Goal: Task Accomplishment & Management: Manage account settings

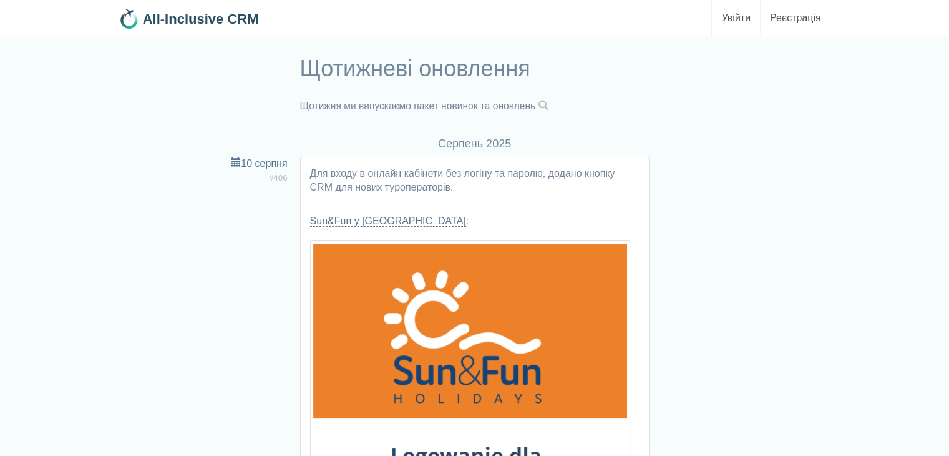
click at [548, 103] on span at bounding box center [543, 105] width 10 height 10
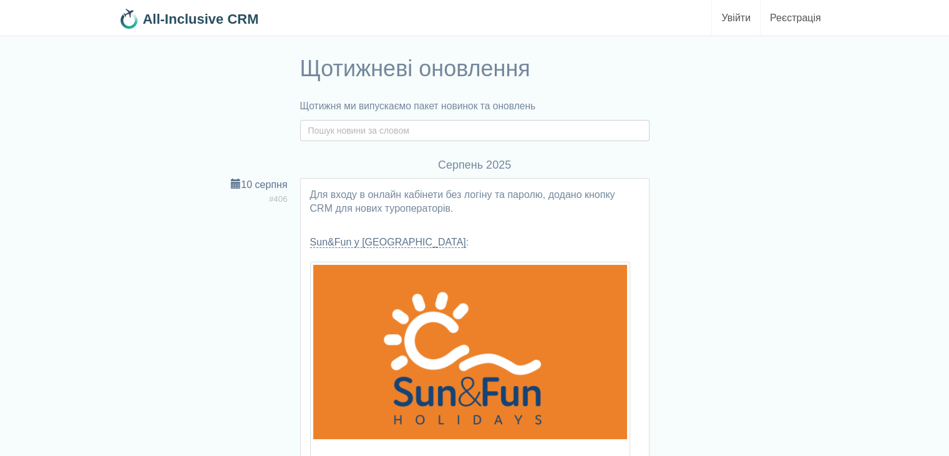
paste input "travelluxe"
type input "travelluxe"
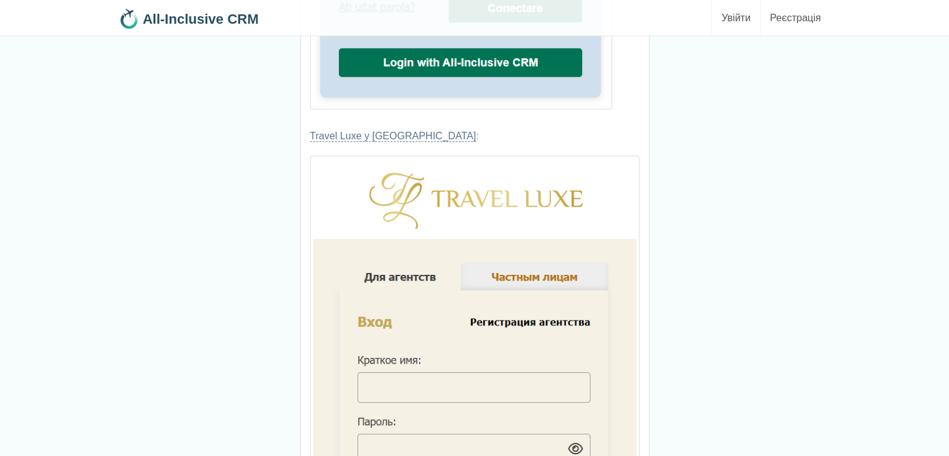
scroll to position [1310, 0]
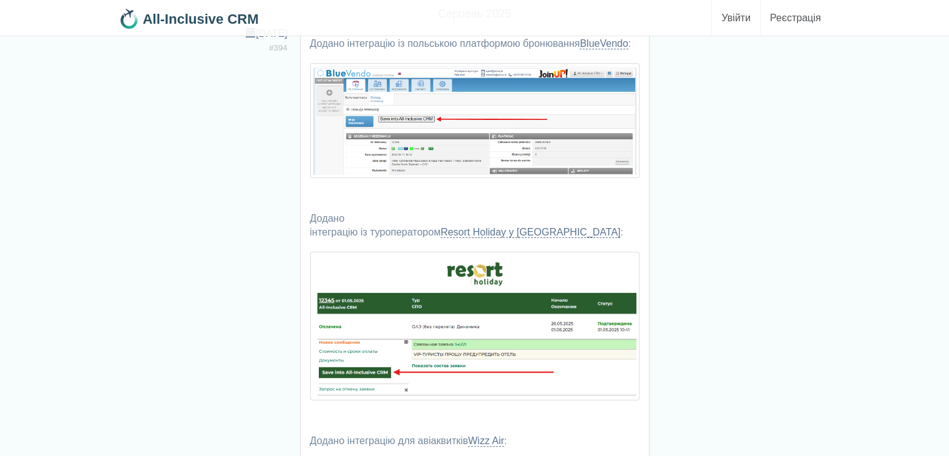
scroll to position [312, 0]
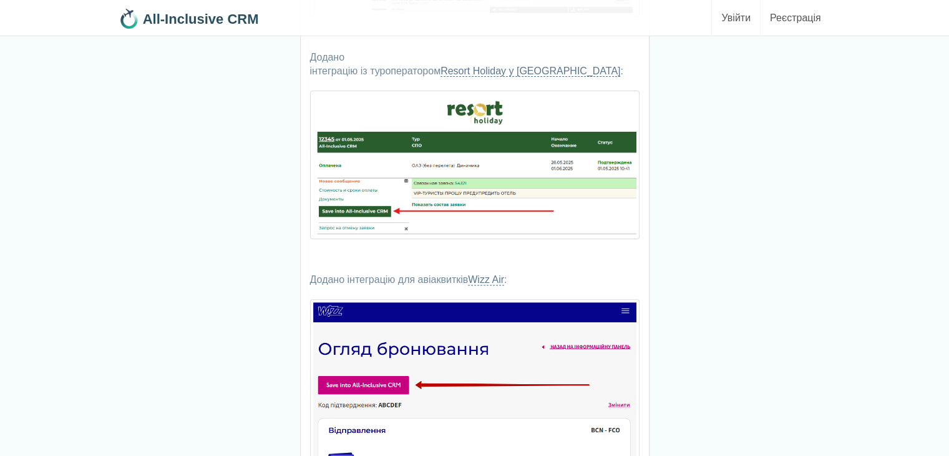
click at [410, 155] on img at bounding box center [474, 164] width 329 height 149
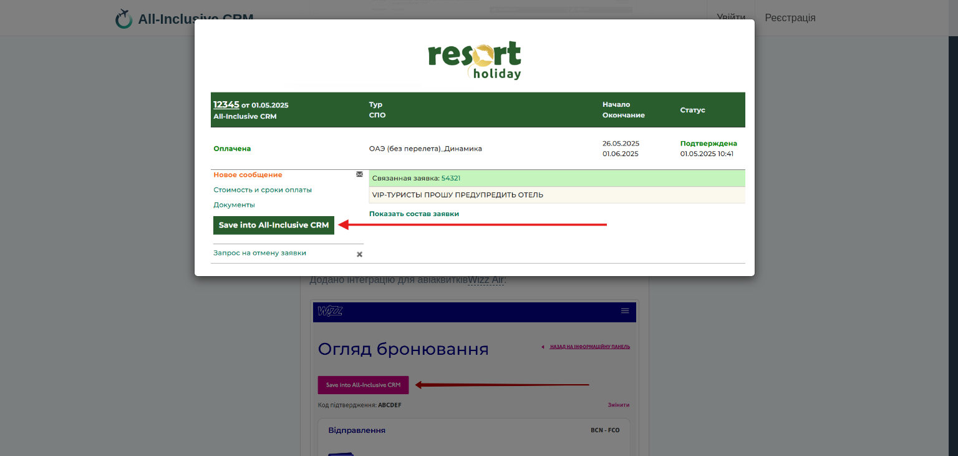
click at [544, 162] on img at bounding box center [475, 148] width 542 height 238
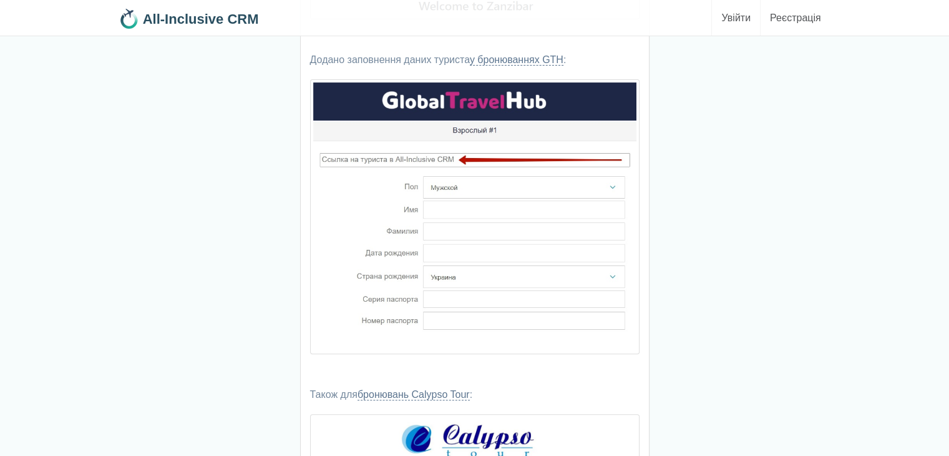
scroll to position [624, 0]
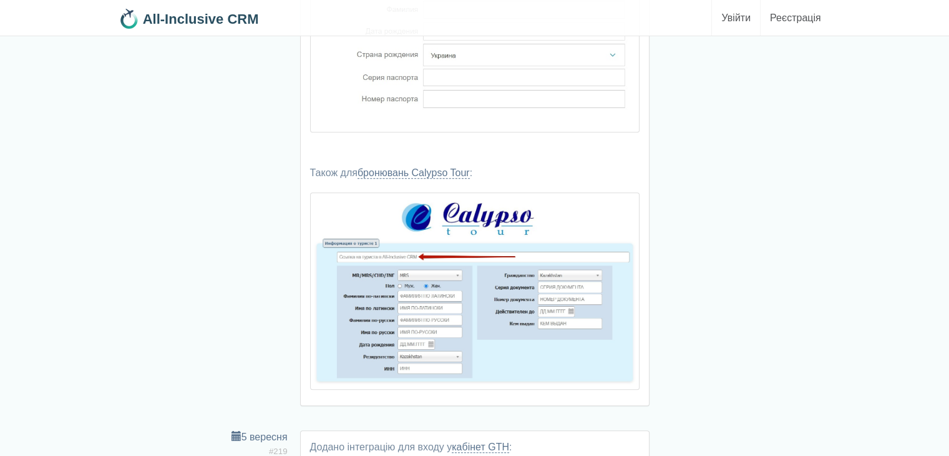
drag, startPoint x: 462, startPoint y: 233, endPoint x: 443, endPoint y: 220, distance: 22.5
click at [443, 220] on img at bounding box center [474, 290] width 329 height 197
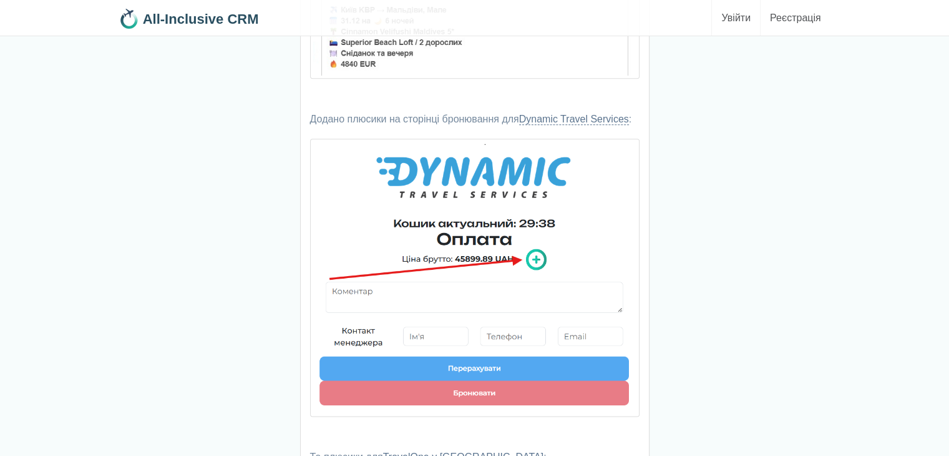
scroll to position [6498, 0]
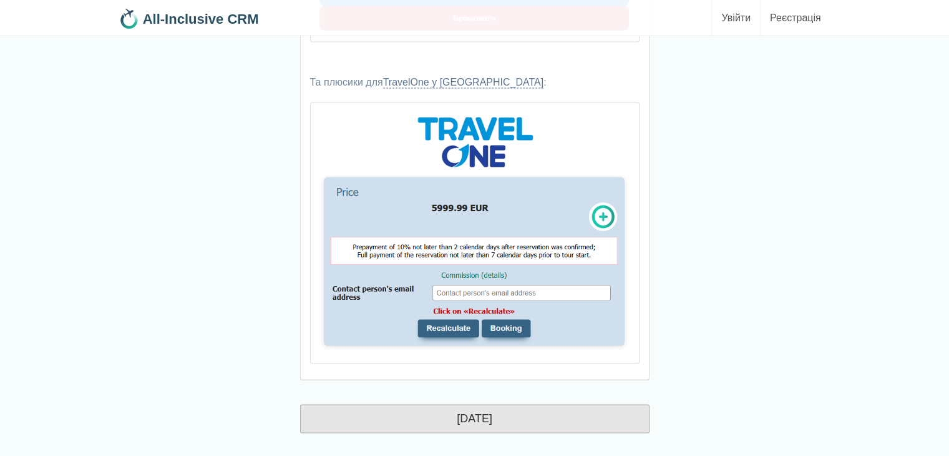
click at [468, 404] on link "[DATE]" at bounding box center [474, 418] width 349 height 29
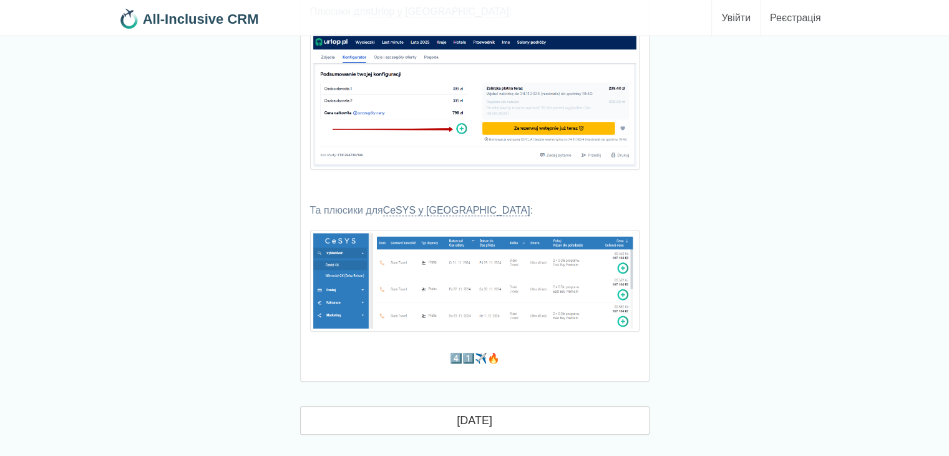
scroll to position [10732, 0]
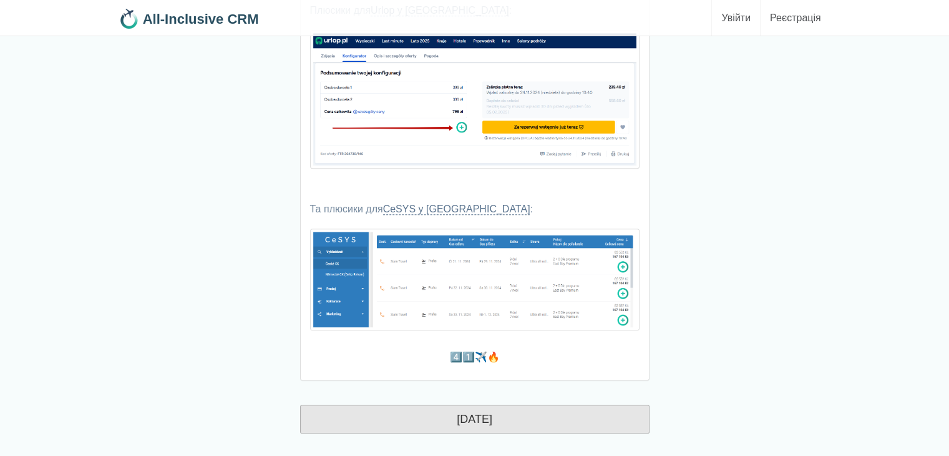
click at [465, 413] on link "травень 2025" at bounding box center [474, 418] width 349 height 29
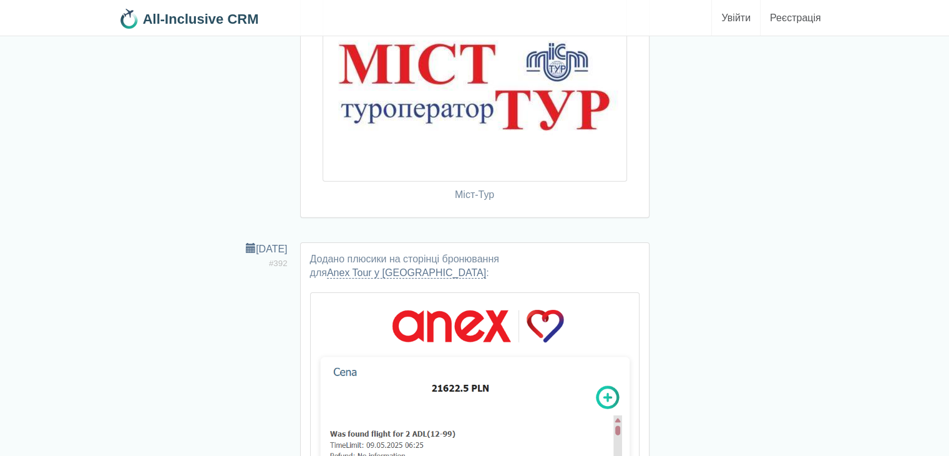
scroll to position [13416, 0]
click at [262, 244] on link "4 травня" at bounding box center [266, 249] width 41 height 11
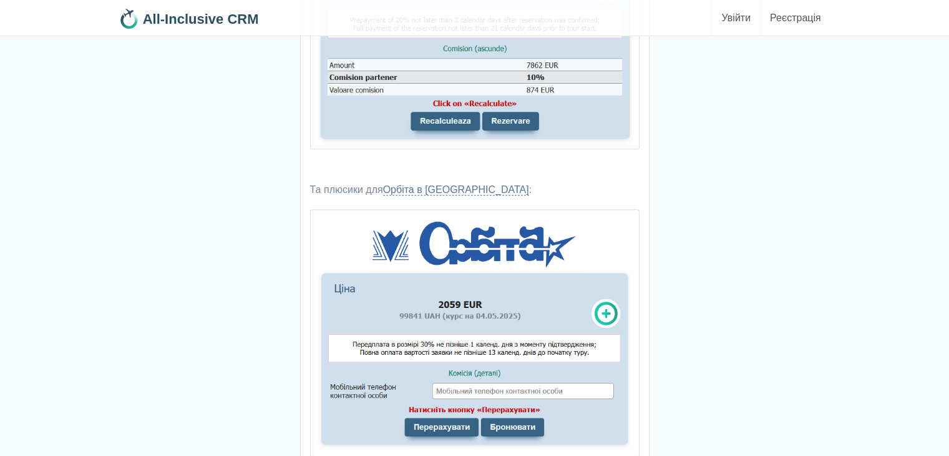
scroll to position [624, 0]
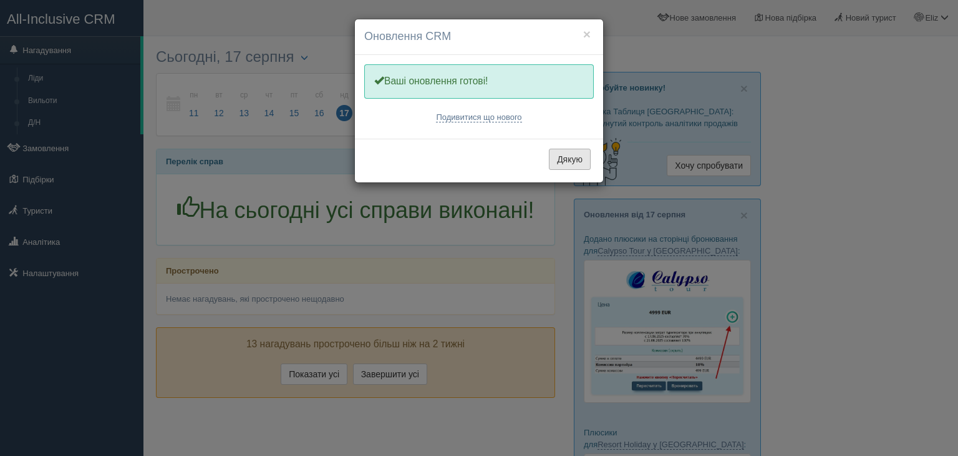
click at [570, 157] on button "Дякую" at bounding box center [570, 159] width 42 height 21
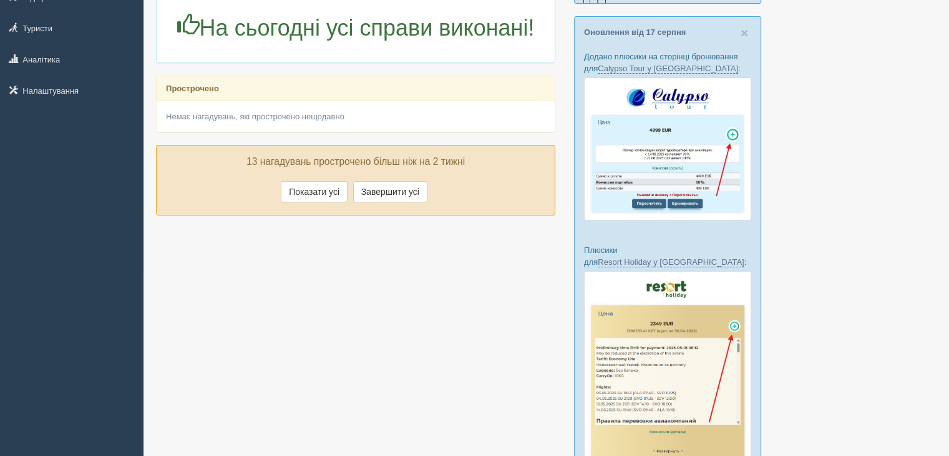
scroll to position [187, 0]
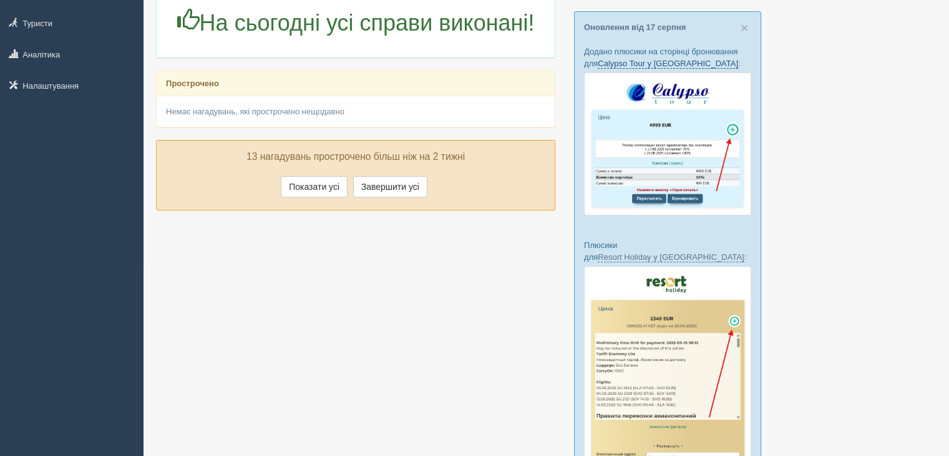
click at [658, 66] on link "Calypso Tour у Казахстані" at bounding box center [668, 64] width 140 height 10
click at [706, 160] on img at bounding box center [667, 143] width 167 height 143
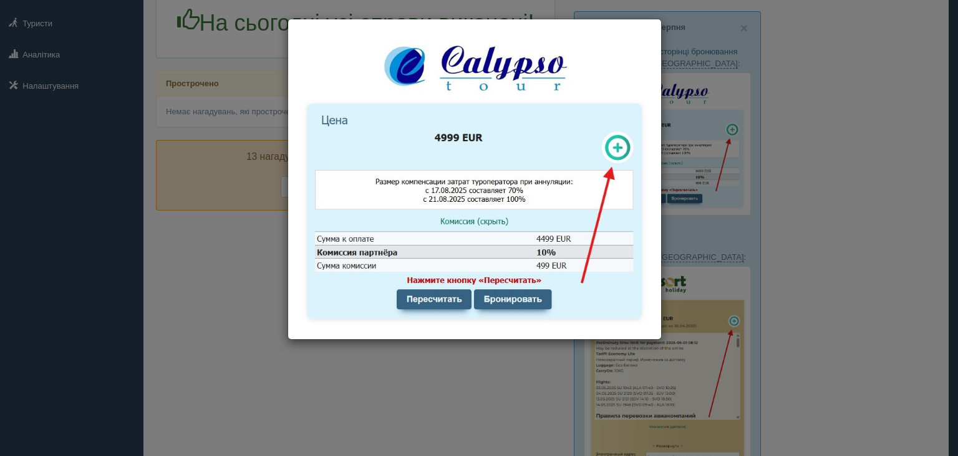
click at [706, 161] on div at bounding box center [479, 228] width 958 height 456
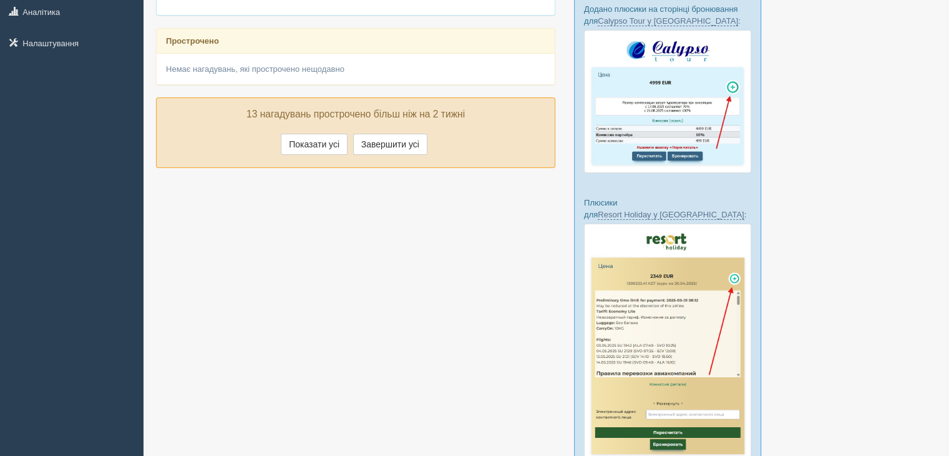
scroll to position [250, 0]
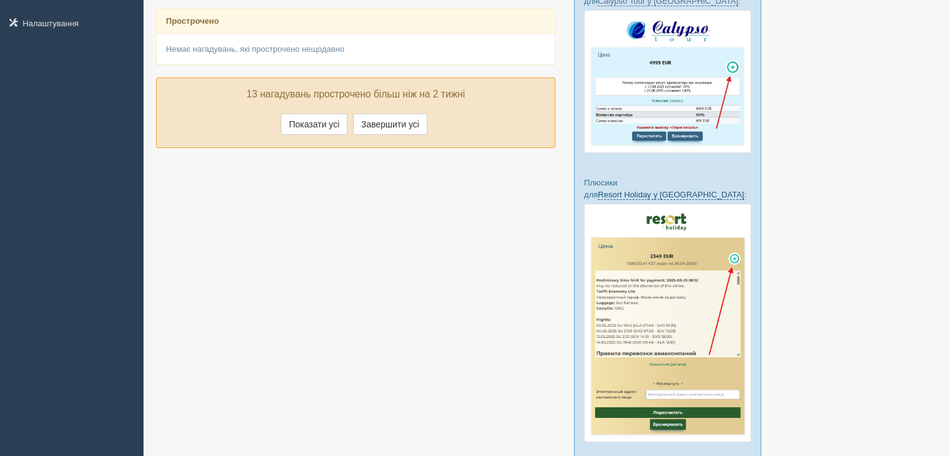
click at [673, 190] on link "Resort Holiday у [GEOGRAPHIC_DATA]" at bounding box center [671, 195] width 146 height 10
click at [705, 240] on img at bounding box center [667, 322] width 167 height 238
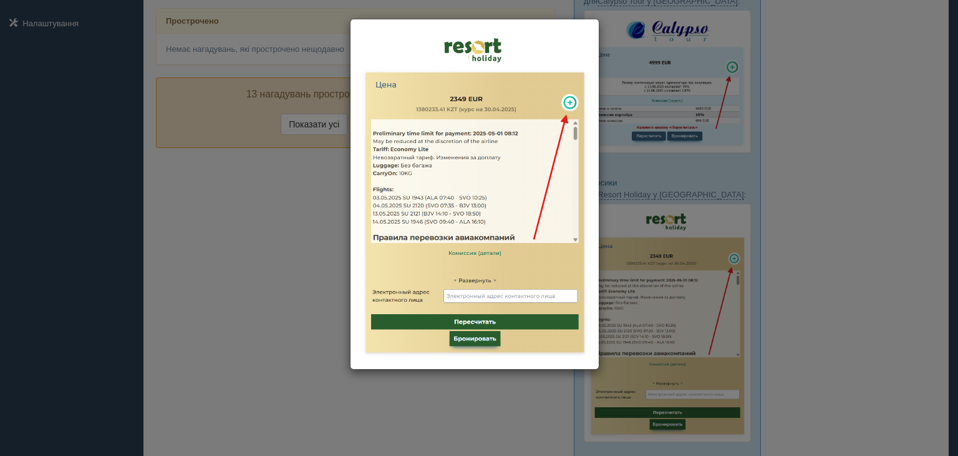
click at [829, 217] on div at bounding box center [479, 228] width 958 height 456
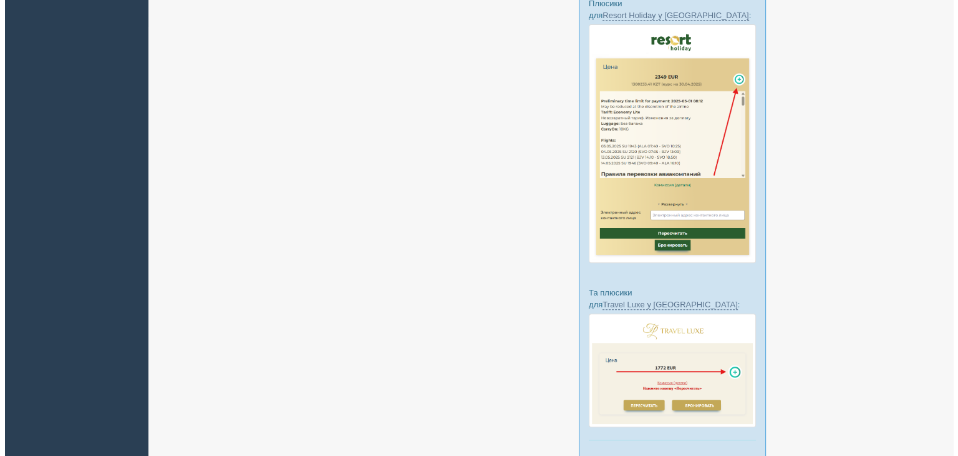
scroll to position [437, 0]
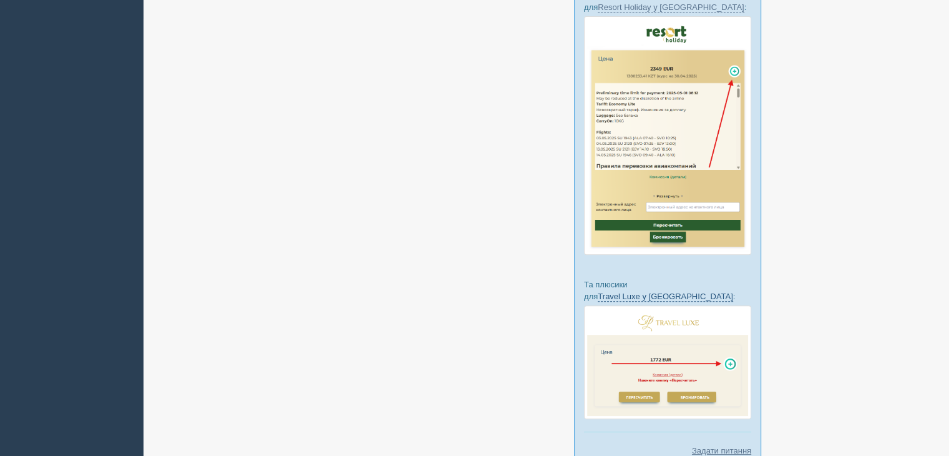
click at [664, 291] on link "Travel Luxe у [GEOGRAPHIC_DATA]" at bounding box center [665, 296] width 135 height 10
click at [681, 342] on img at bounding box center [667, 362] width 167 height 114
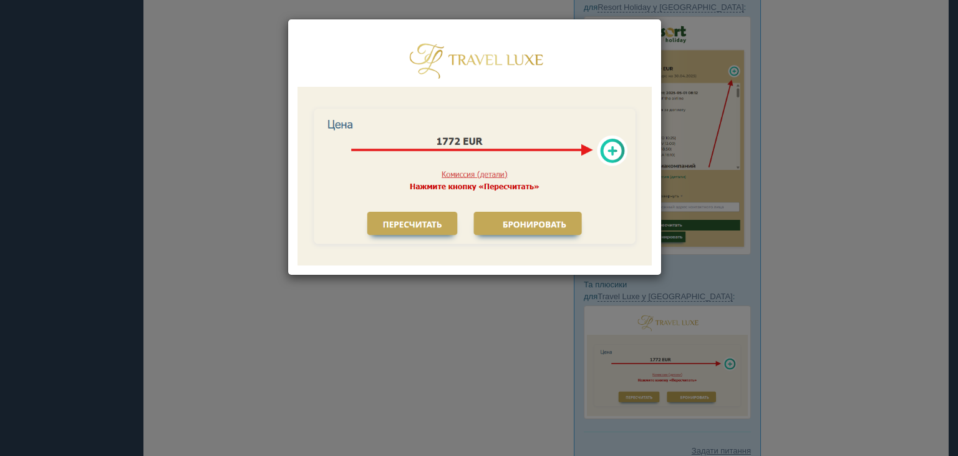
click at [757, 258] on div at bounding box center [479, 228] width 958 height 456
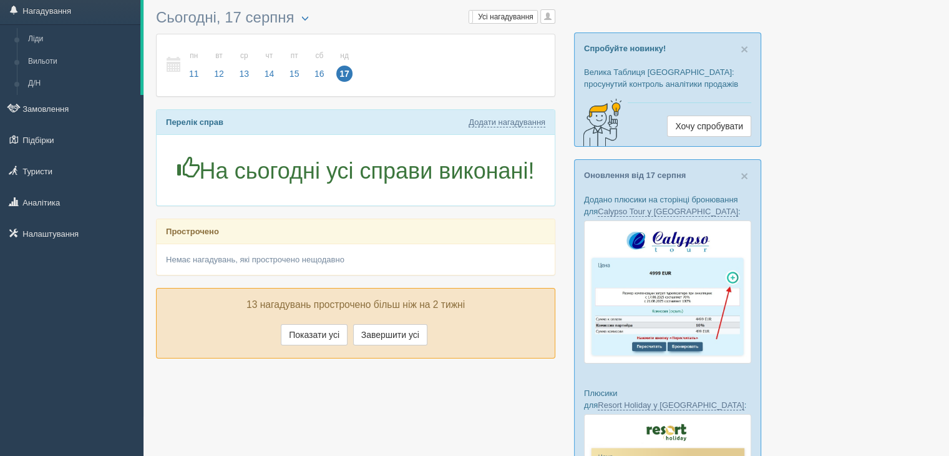
scroll to position [0, 0]
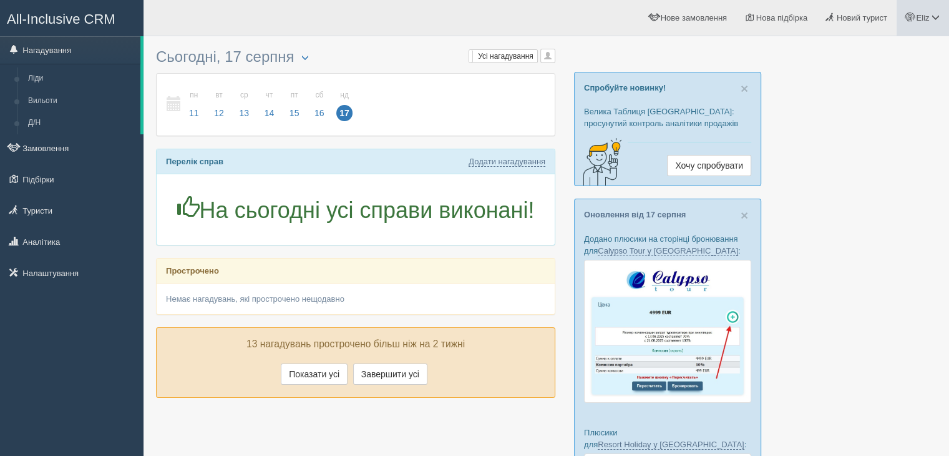
click at [922, 20] on span "Eliz" at bounding box center [922, 17] width 13 height 9
click at [897, 53] on link "Мій профіль" at bounding box center [880, 55] width 136 height 27
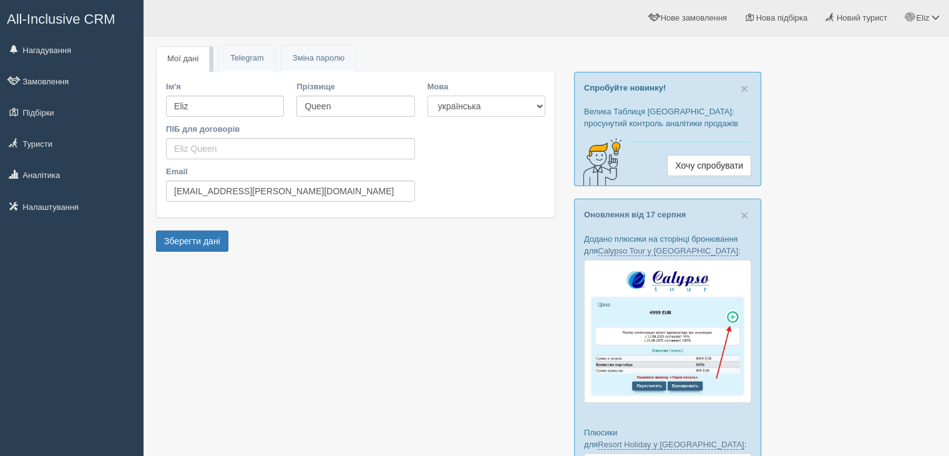
click at [472, 110] on select "українська english" at bounding box center [486, 105] width 118 height 21
select select "en"
click at [427, 95] on select "українська english" at bounding box center [486, 105] width 118 height 21
click at [190, 245] on button "Зберегти дані" at bounding box center [192, 240] width 72 height 21
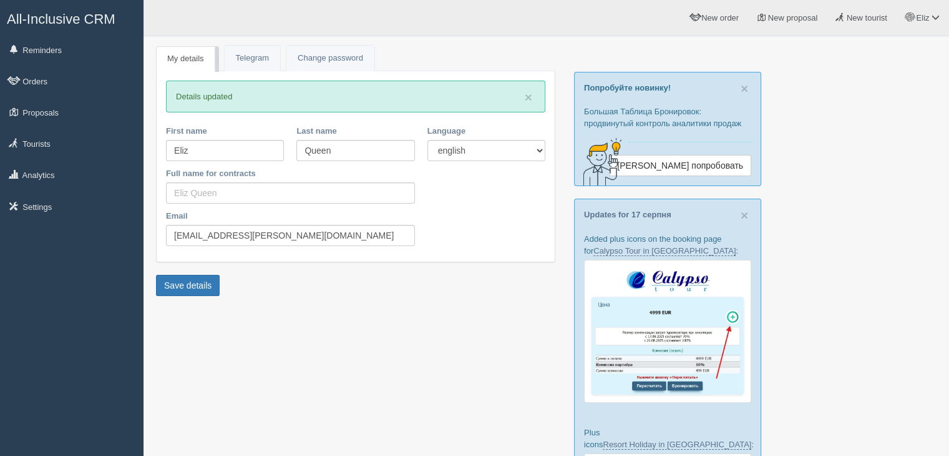
click at [192, 64] on link "My details" at bounding box center [185, 59] width 59 height 26
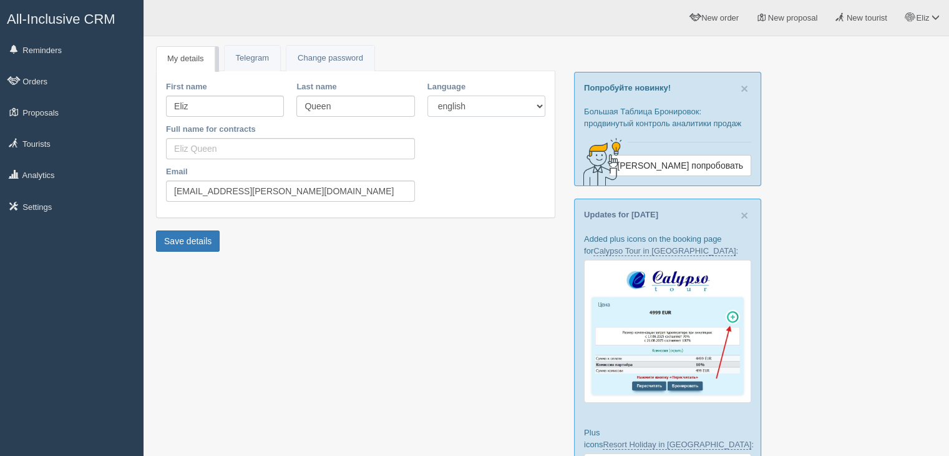
click at [464, 100] on select "українська english" at bounding box center [486, 105] width 118 height 21
select select "uk"
click at [427, 95] on select "українська english" at bounding box center [486, 105] width 118 height 21
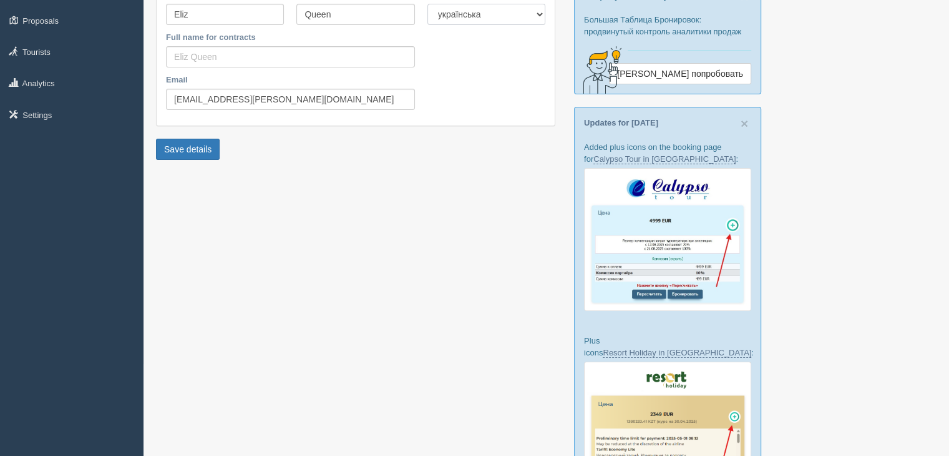
scroll to position [187, 0]
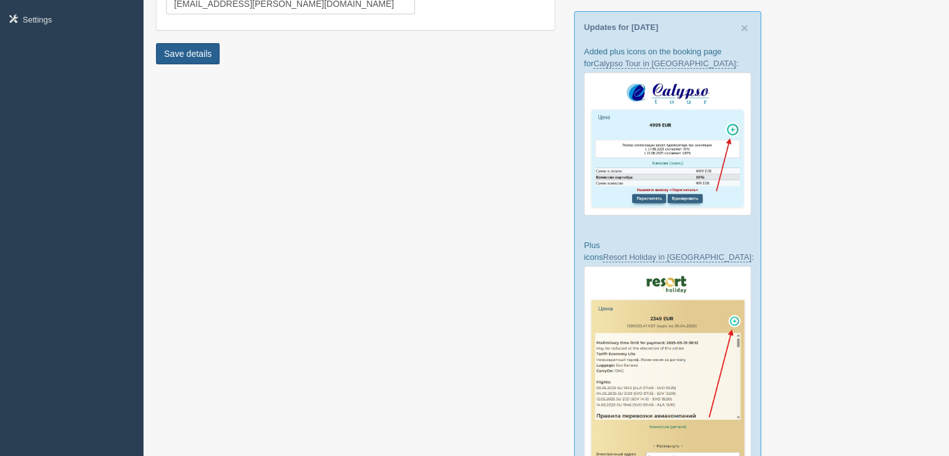
click at [185, 61] on button "Save details" at bounding box center [188, 53] width 64 height 21
